Goal: Task Accomplishment & Management: Complete application form

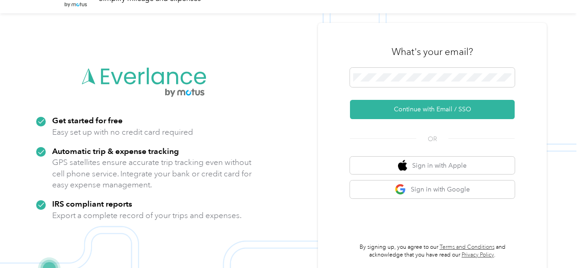
scroll to position [29, 0]
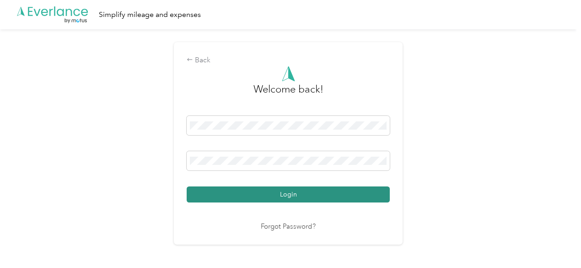
click at [291, 194] on button "Login" at bounding box center [288, 194] width 203 height 16
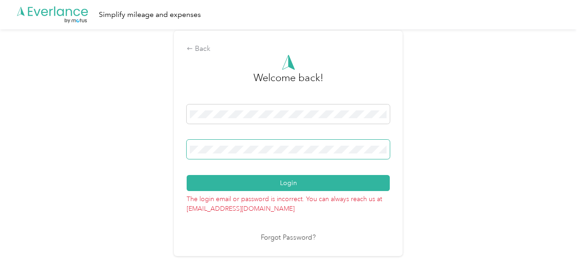
click at [52, 167] on div "Back Welcome back! Login The login email or password is incorrect. You can alwa…" at bounding box center [288, 147] width 577 height 236
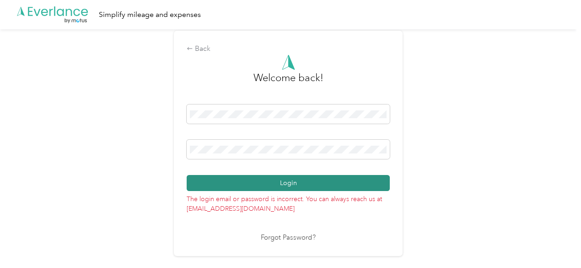
click at [306, 181] on button "Login" at bounding box center [288, 183] width 203 height 16
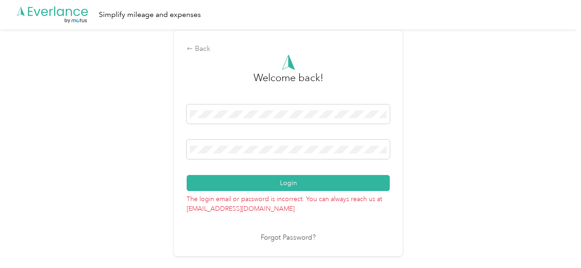
click at [296, 238] on link "Forgot Password?" at bounding box center [288, 238] width 55 height 11
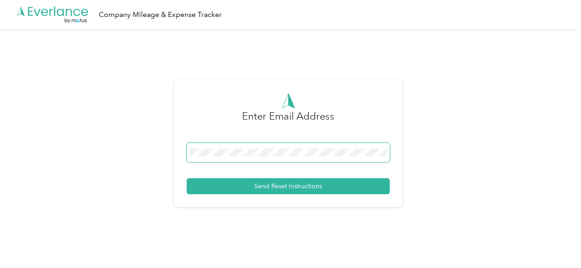
click at [42, 150] on div "Enter Email Address Send Reset Instructions" at bounding box center [288, 147] width 577 height 236
click at [239, 172] on div "Send Reset Instructions" at bounding box center [288, 168] width 203 height 51
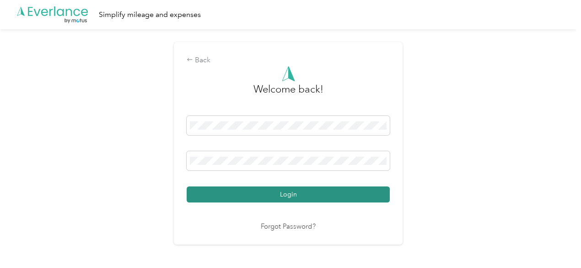
click at [293, 194] on button "Login" at bounding box center [288, 194] width 203 height 16
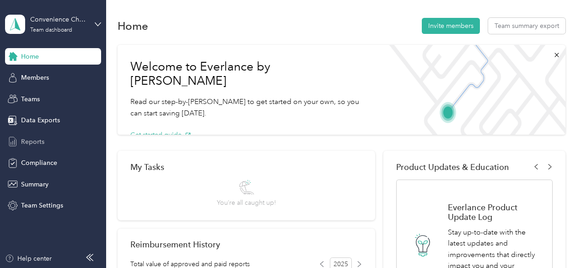
click at [27, 141] on span "Reports" at bounding box center [32, 142] width 23 height 10
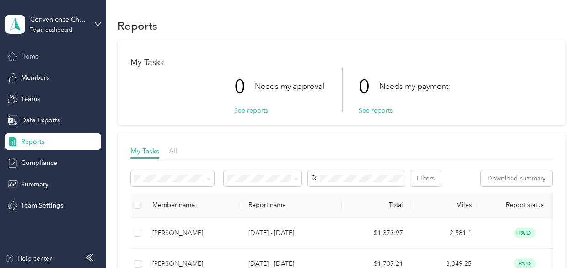
click at [38, 59] on span "Home" at bounding box center [30, 57] width 18 height 10
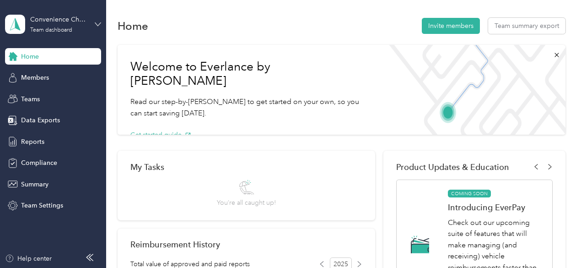
click at [98, 24] on icon at bounding box center [98, 24] width 6 height 6
click at [65, 95] on div "Personal dashboard" at bounding box center [42, 94] width 58 height 10
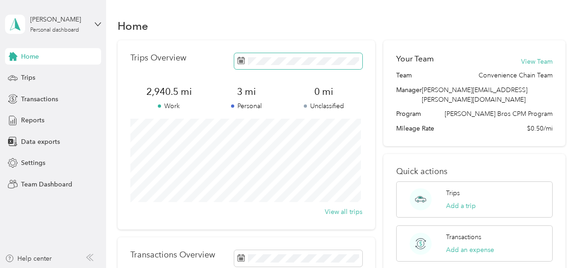
click at [239, 59] on icon at bounding box center [241, 60] width 7 height 7
click at [32, 79] on span "Trips" at bounding box center [28, 78] width 14 height 10
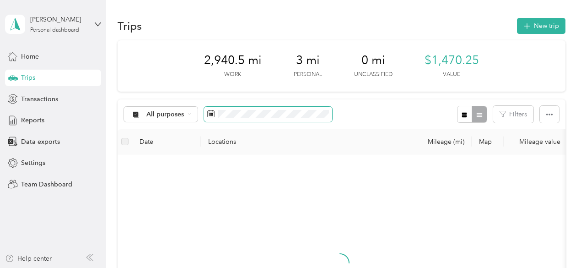
click at [210, 113] on icon at bounding box center [210, 113] width 7 height 7
click at [35, 119] on span "Reports" at bounding box center [32, 120] width 23 height 10
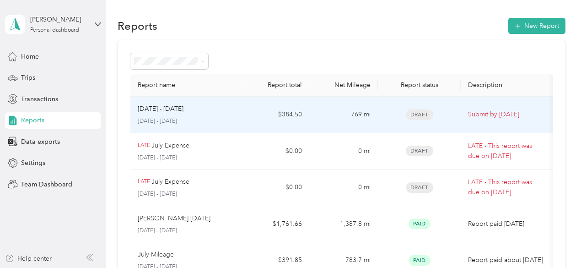
click at [174, 119] on p "September 1 - 30, 2025" at bounding box center [186, 121] width 96 height 8
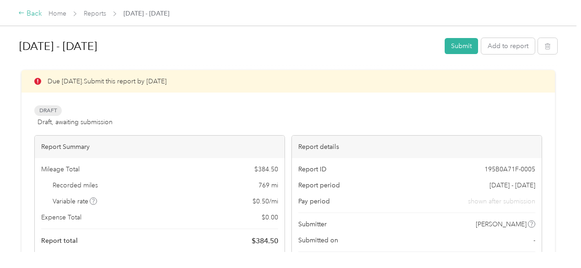
click at [33, 14] on div "Back" at bounding box center [30, 13] width 24 height 11
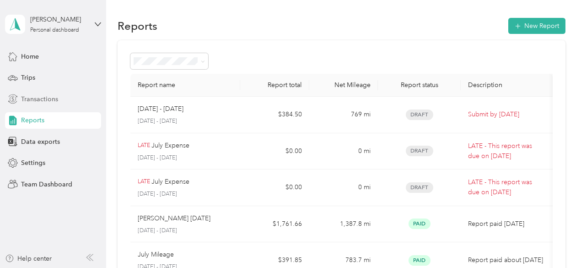
click at [41, 97] on span "Transactions" at bounding box center [39, 99] width 37 height 10
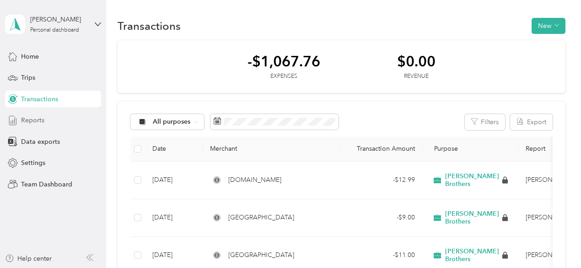
click at [32, 119] on span "Reports" at bounding box center [32, 120] width 23 height 10
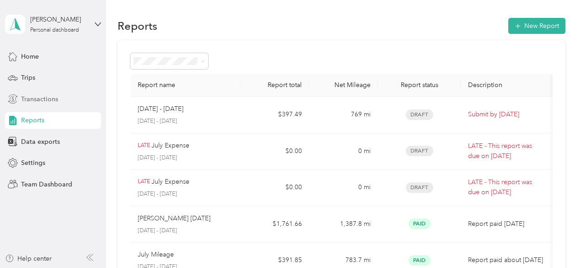
click at [33, 97] on span "Transactions" at bounding box center [39, 99] width 37 height 10
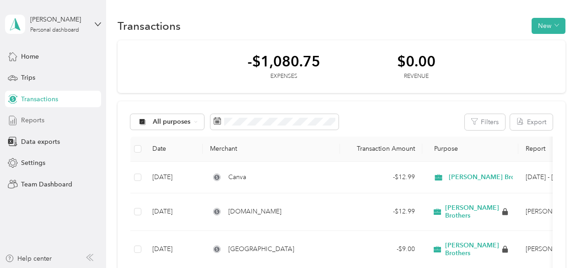
click at [44, 119] on div "Reports" at bounding box center [53, 120] width 96 height 16
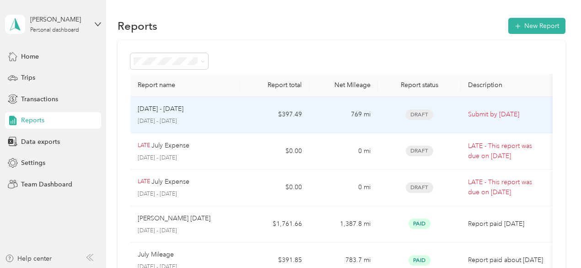
click at [146, 125] on td "Sep 1 - 30, 2025 September 1 - 30, 2025" at bounding box center [185, 115] width 110 height 37
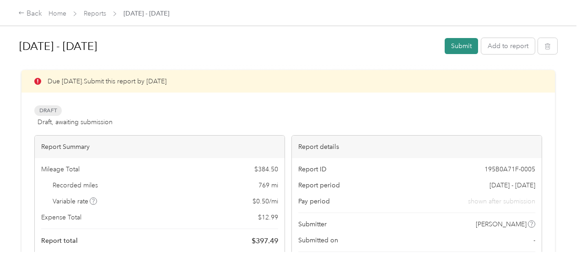
click at [453, 47] on button "Submit" at bounding box center [461, 46] width 33 height 16
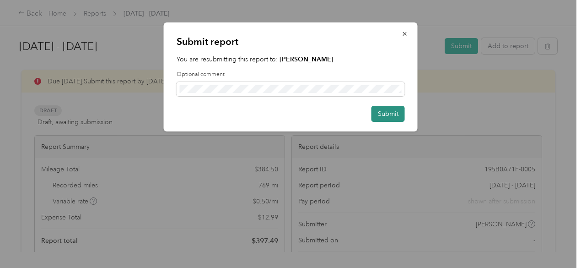
click at [389, 114] on button "Submit" at bounding box center [388, 114] width 33 height 16
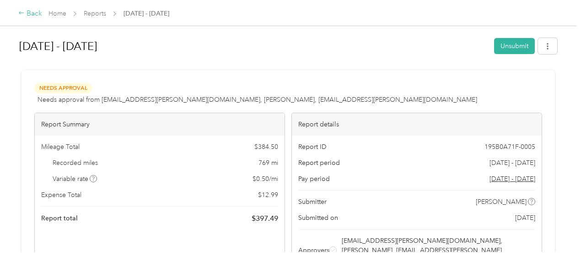
click at [27, 15] on div "Back" at bounding box center [30, 13] width 24 height 11
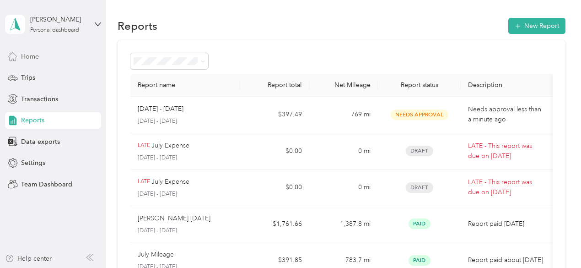
click at [30, 56] on span "Home" at bounding box center [30, 57] width 18 height 10
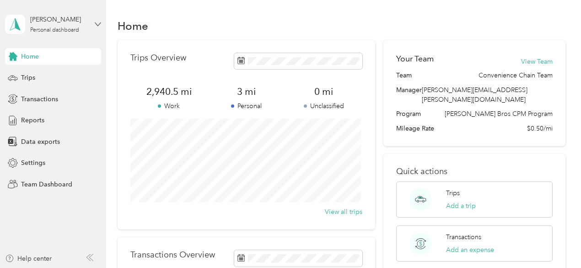
click at [101, 24] on icon at bounding box center [98, 24] width 6 height 6
click at [46, 119] on div "Log out" at bounding box center [152, 117] width 283 height 16
